Goal: Information Seeking & Learning: Learn about a topic

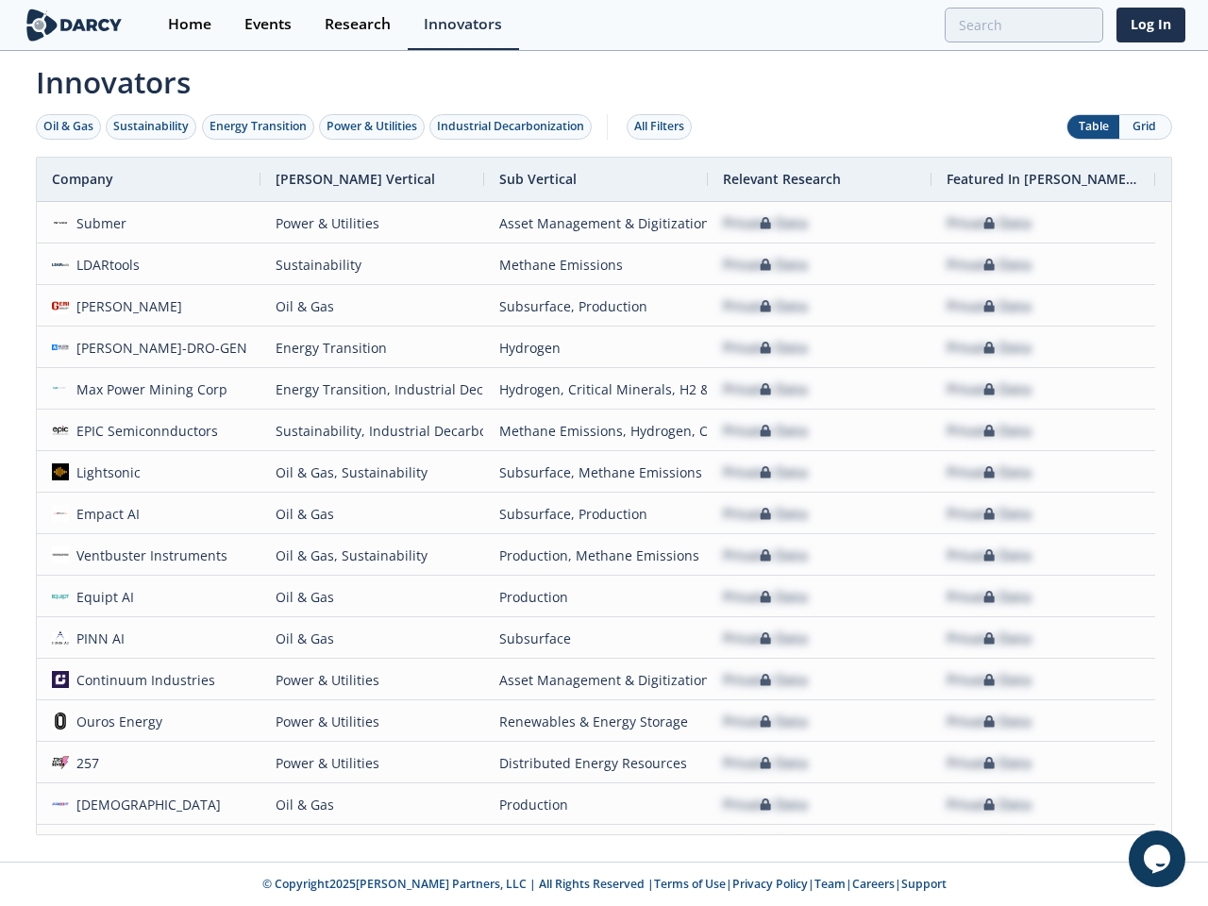
click at [69, 126] on div "Oil & Gas" at bounding box center [68, 126] width 50 height 17
click at [152, 126] on div "Sustainability" at bounding box center [150, 126] width 75 height 17
click at [259, 126] on div "Energy Transition" at bounding box center [257, 126] width 97 height 17
click at [374, 126] on div "Power & Utilities" at bounding box center [371, 126] width 91 height 17
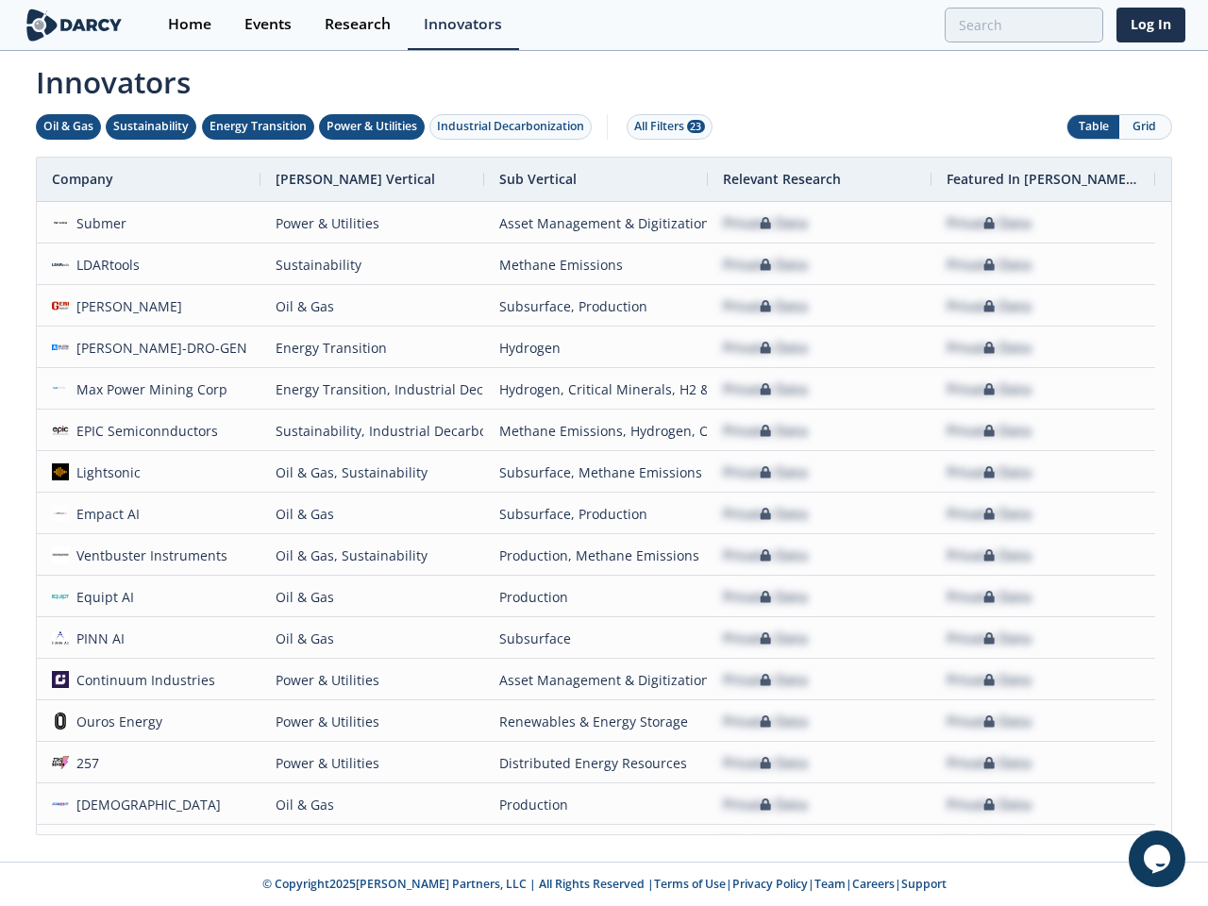
click at [514, 126] on div "Industrial Decarbonization" at bounding box center [510, 126] width 147 height 17
click at [664, 126] on div "All Filters 23" at bounding box center [669, 126] width 71 height 17
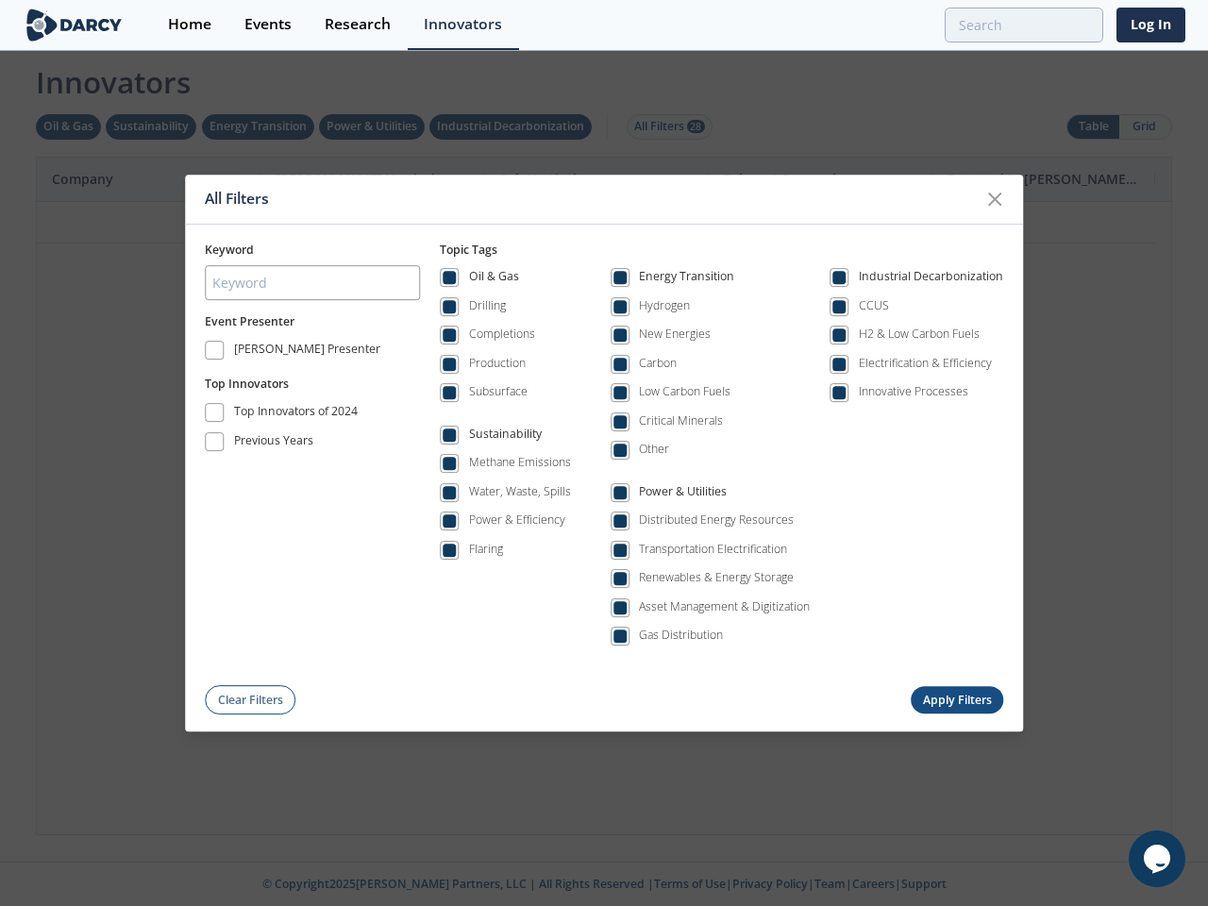
click at [1093, 126] on div "All Filters Keyword Event Presenter [PERSON_NAME] Presenter Top Innovators Top …" at bounding box center [604, 453] width 1208 height 906
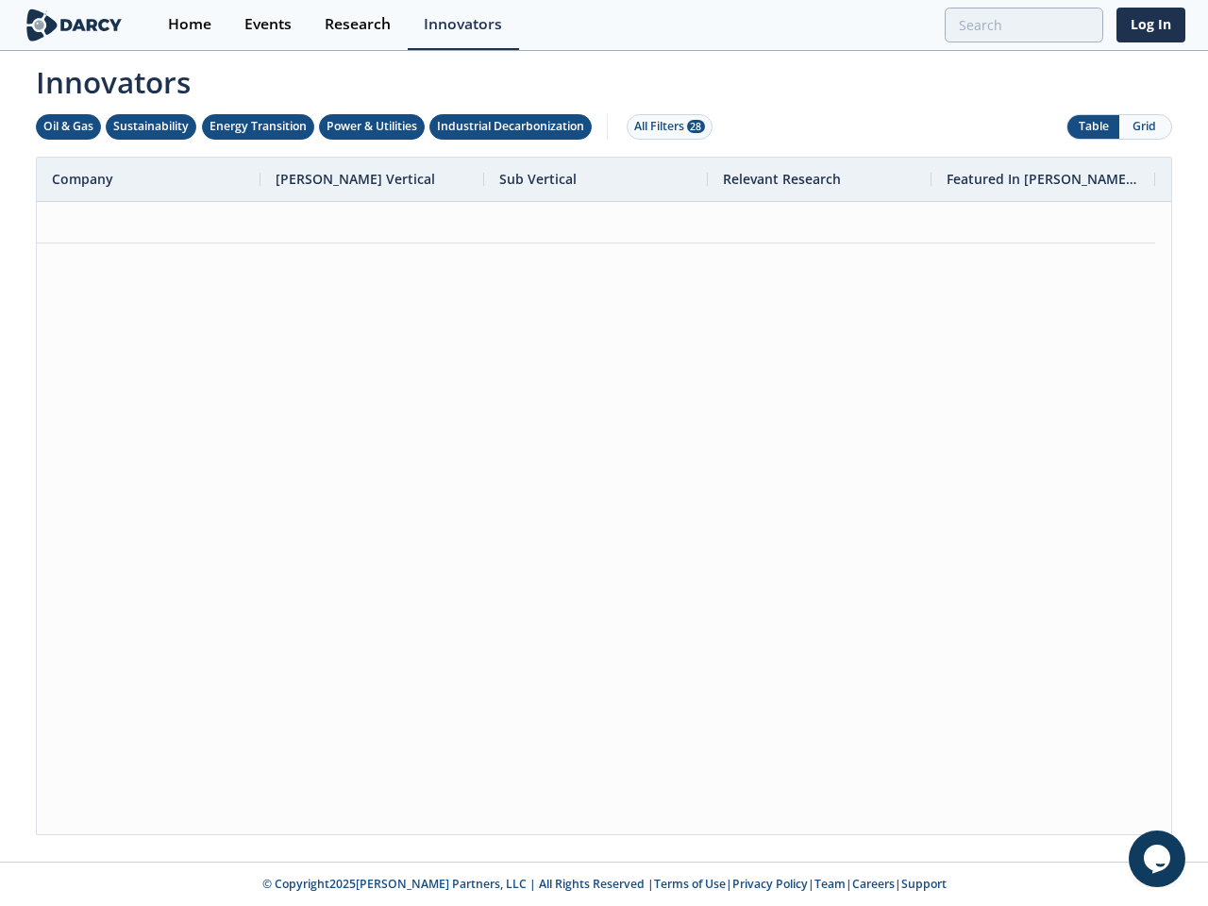
click at [1145, 126] on button "Grid" at bounding box center [1145, 127] width 52 height 24
